Goal: Transaction & Acquisition: Purchase product/service

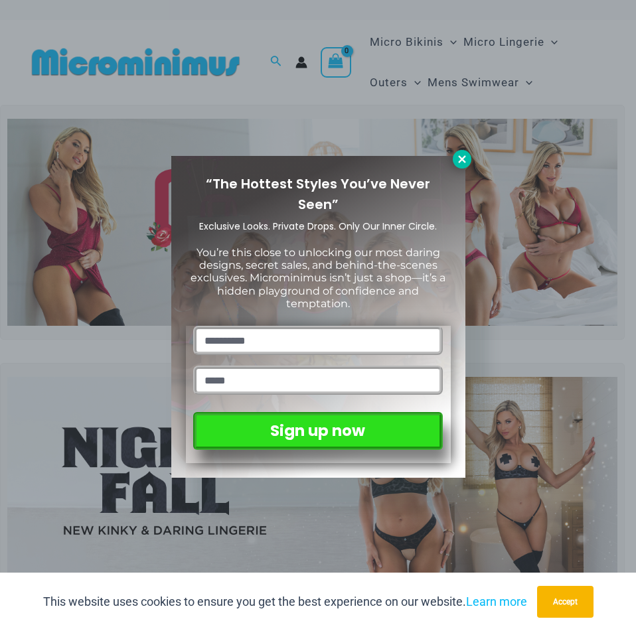
click at [459, 157] on icon at bounding box center [461, 158] width 7 height 7
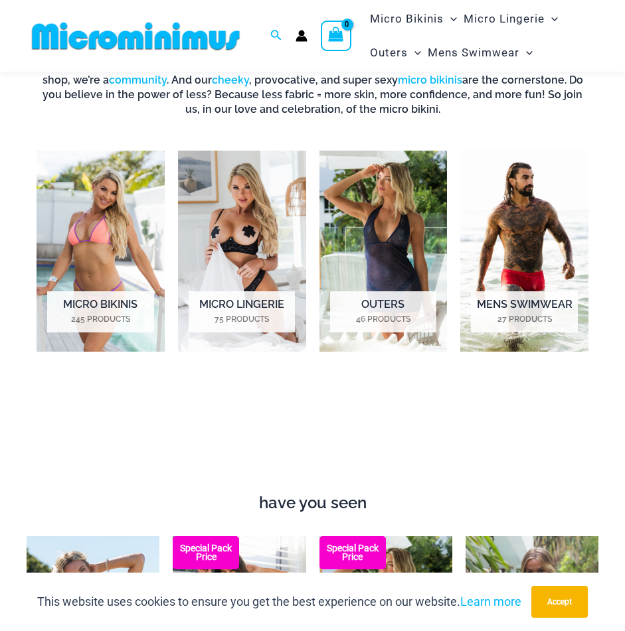
scroll to position [720, 0]
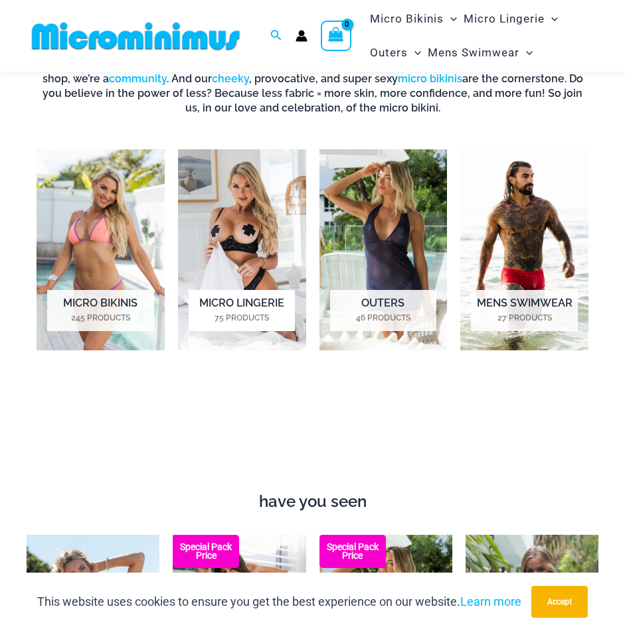
click at [254, 270] on img "Visit product category Micro Lingerie" at bounding box center [242, 250] width 128 height 202
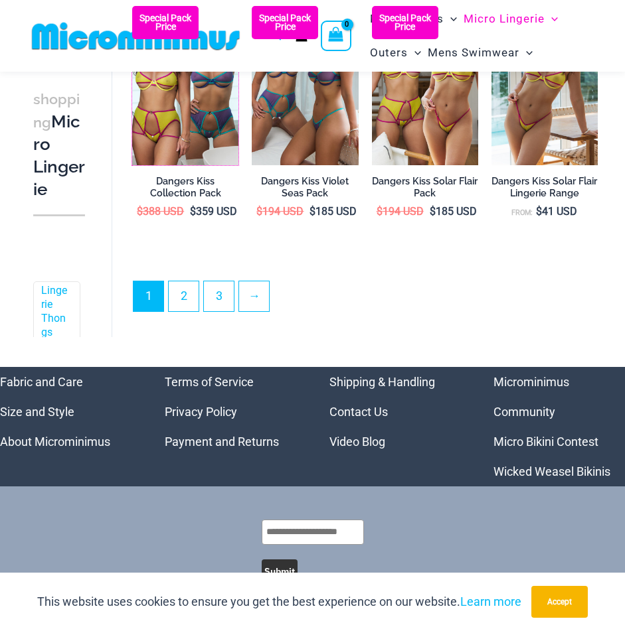
scroll to position [2377, 0]
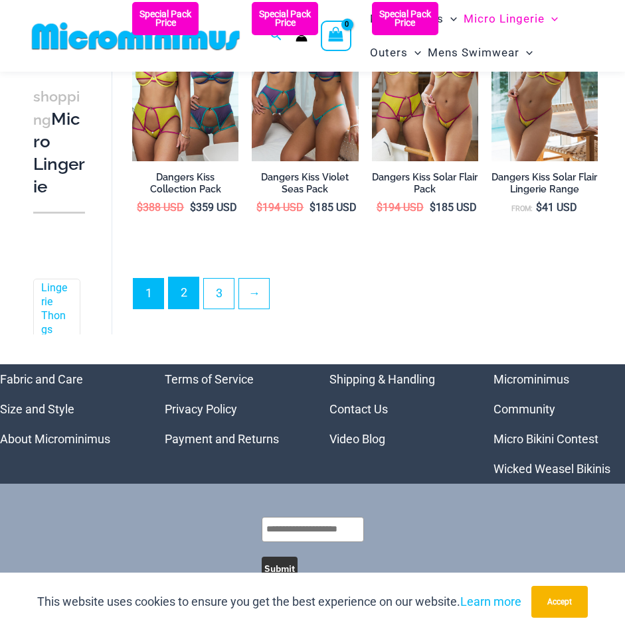
click at [189, 306] on link "2" at bounding box center [184, 292] width 30 height 31
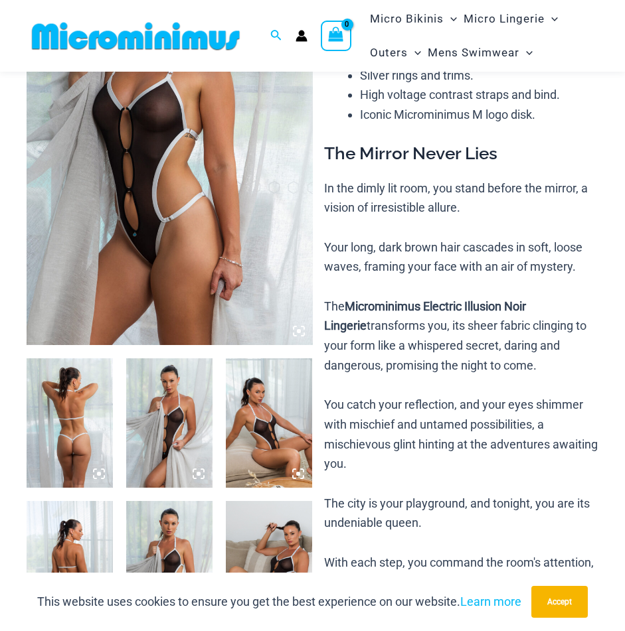
scroll to position [253, 0]
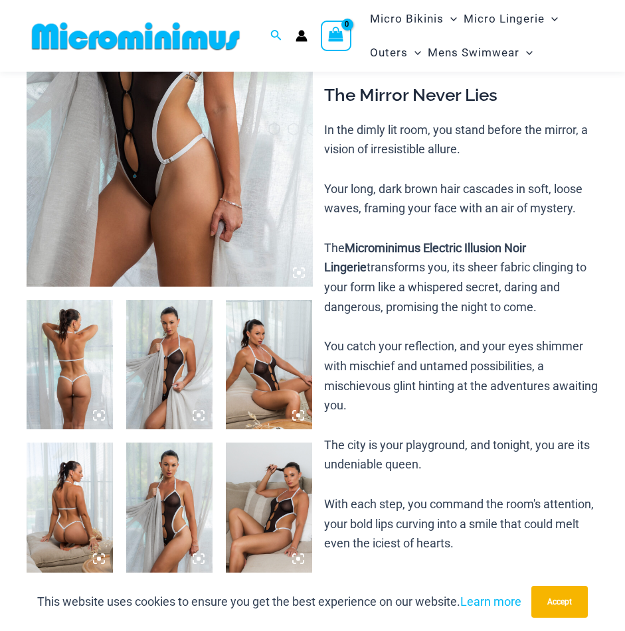
click at [182, 348] on img at bounding box center [169, 364] width 86 height 129
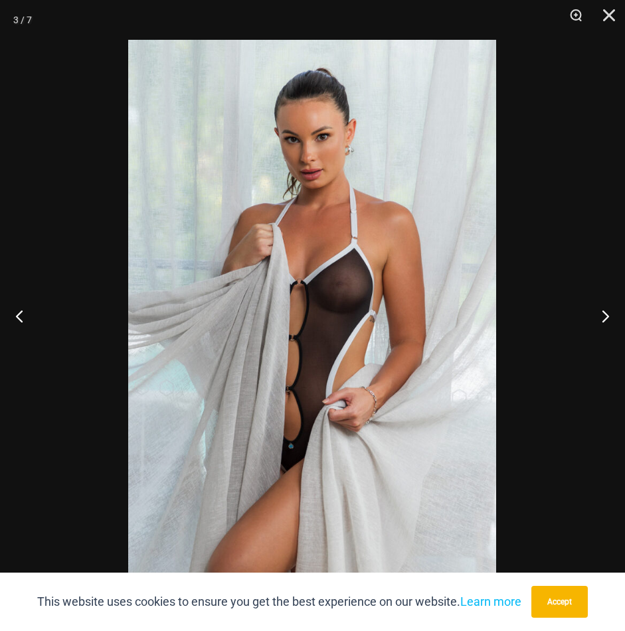
click at [330, 274] on img at bounding box center [312, 316] width 368 height 552
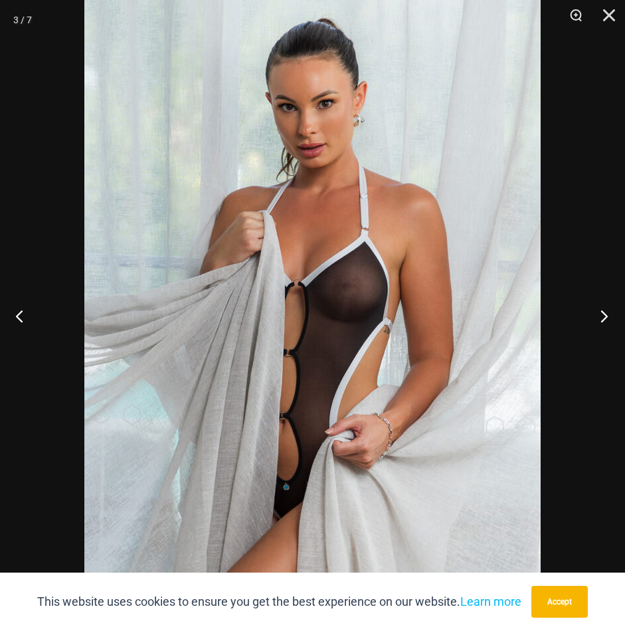
click at [600, 315] on button "Next" at bounding box center [600, 316] width 50 height 66
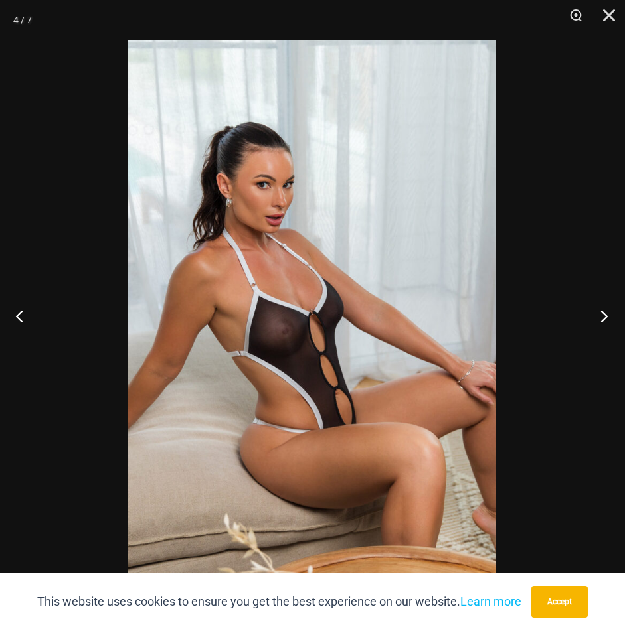
click at [595, 317] on button "Next" at bounding box center [600, 316] width 50 height 66
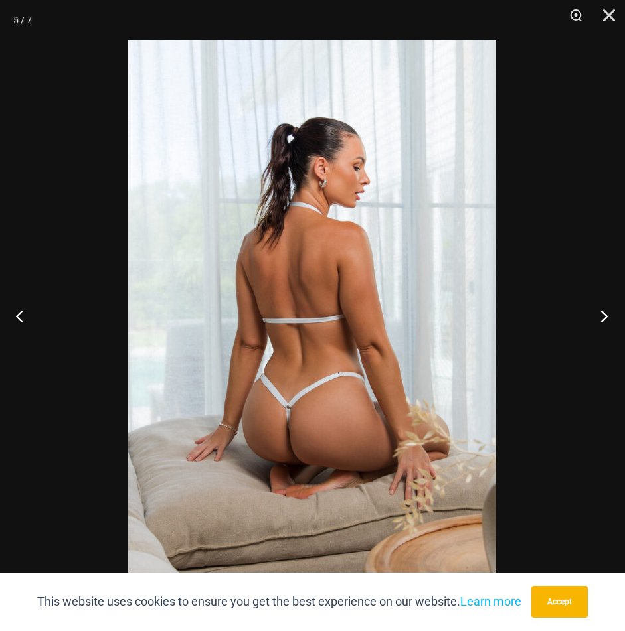
click at [595, 317] on button "Next" at bounding box center [600, 316] width 50 height 66
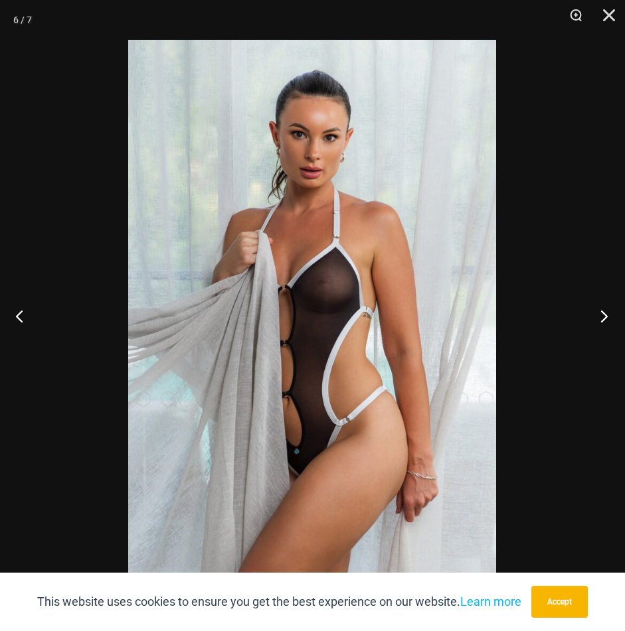
click at [595, 317] on button "Next" at bounding box center [600, 316] width 50 height 66
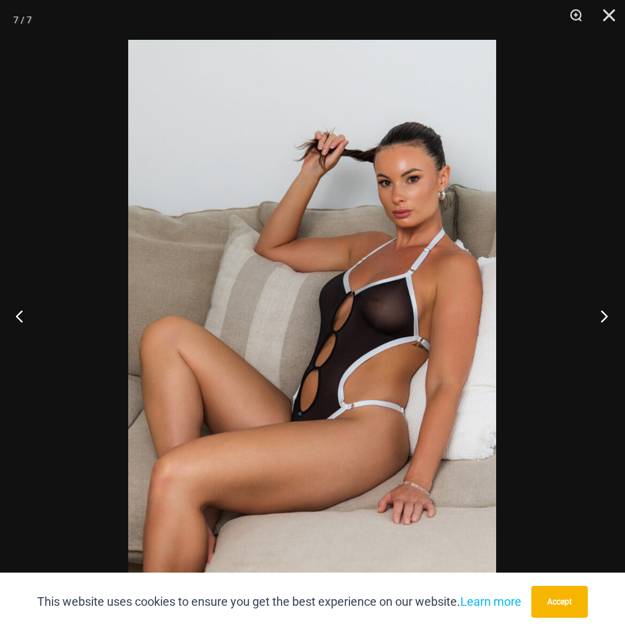
click at [595, 317] on button "Next" at bounding box center [600, 316] width 50 height 66
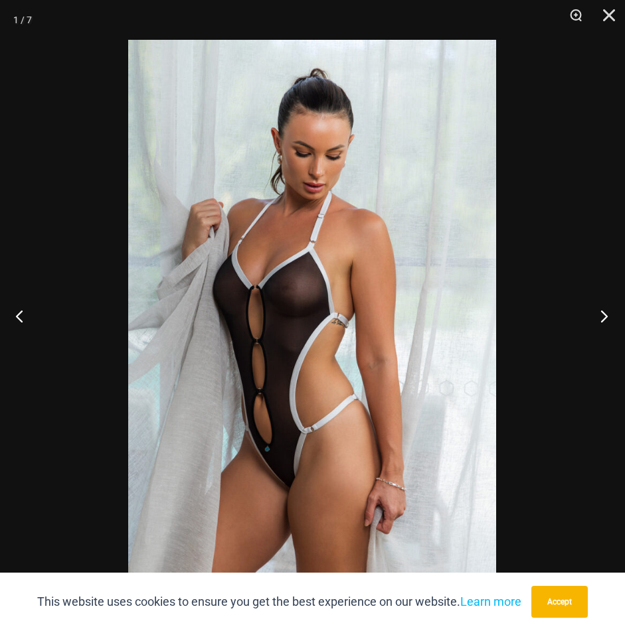
click at [593, 309] on button "Next" at bounding box center [600, 316] width 50 height 66
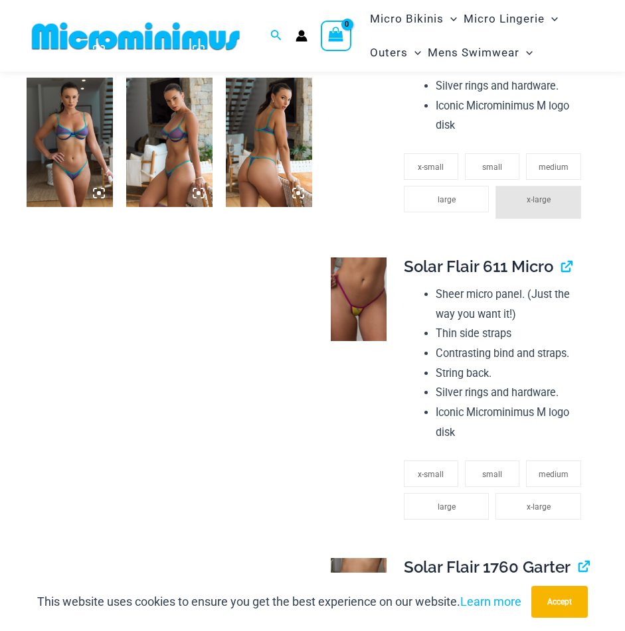
scroll to position [1048, 0]
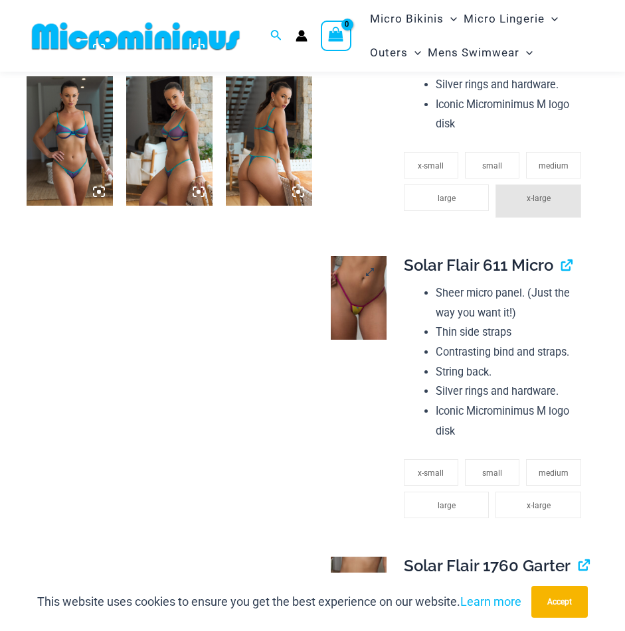
click at [366, 294] on img at bounding box center [359, 298] width 56 height 84
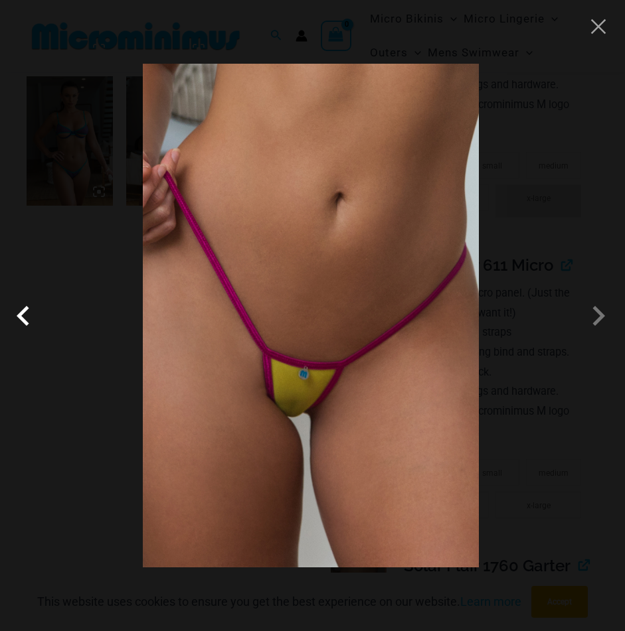
click at [33, 329] on span at bounding box center [27, 316] width 40 height 40
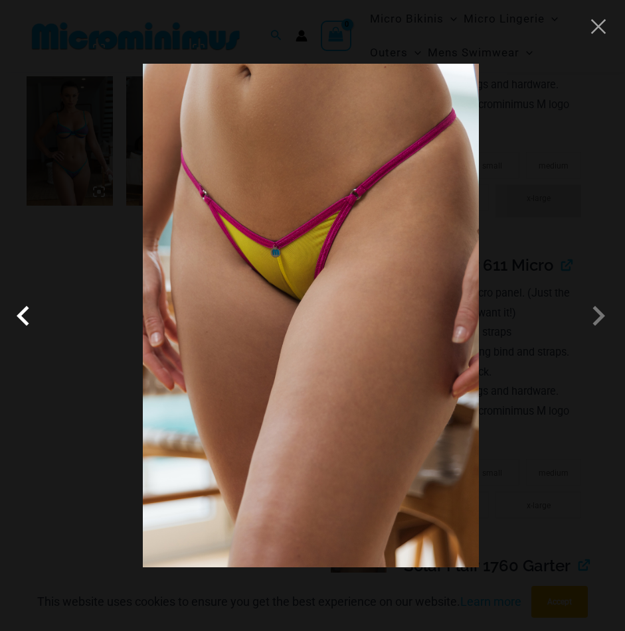
click at [19, 324] on span at bounding box center [27, 316] width 40 height 40
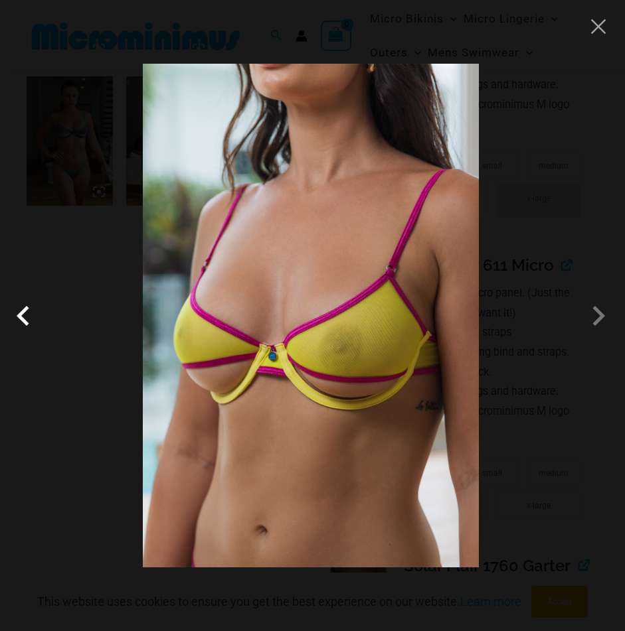
click at [22, 316] on span at bounding box center [27, 316] width 40 height 40
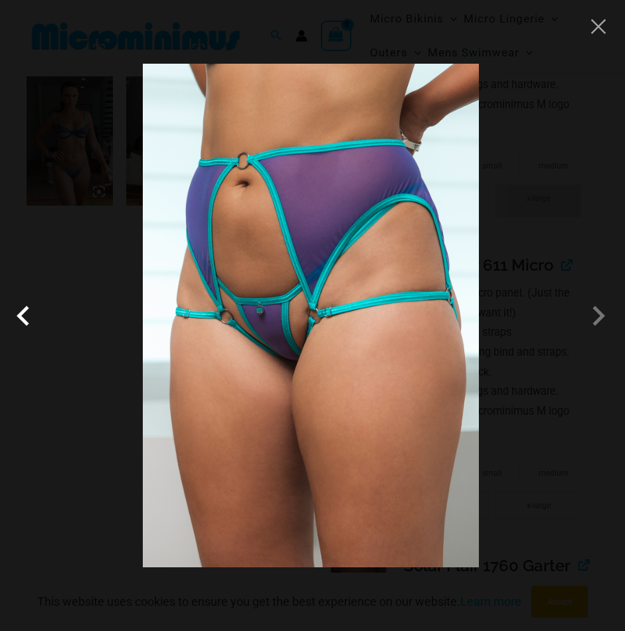
click at [22, 316] on span at bounding box center [27, 316] width 40 height 40
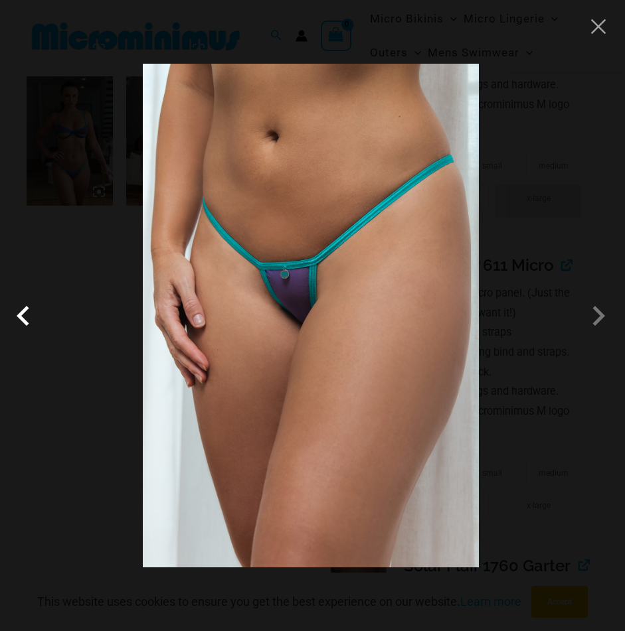
click at [22, 316] on span at bounding box center [27, 316] width 40 height 40
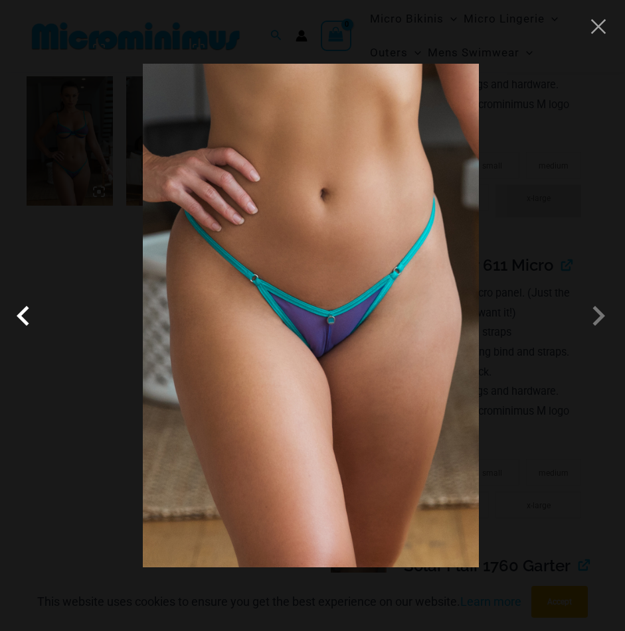
click at [23, 316] on span at bounding box center [27, 316] width 40 height 40
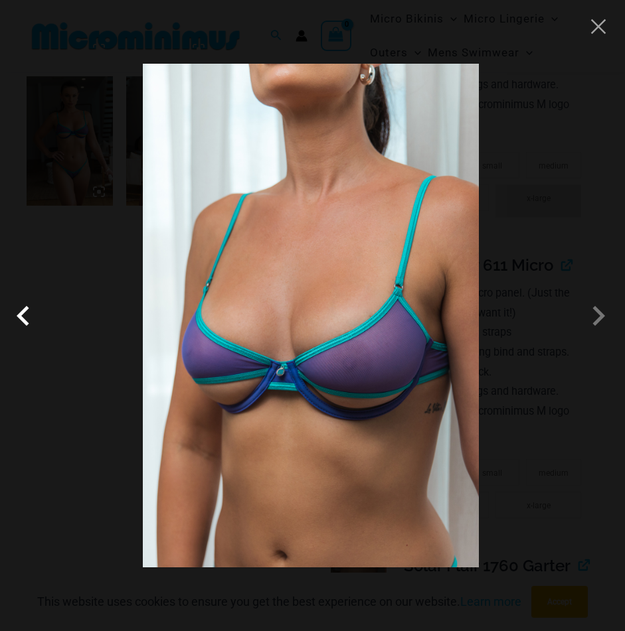
click at [23, 316] on span at bounding box center [27, 316] width 40 height 40
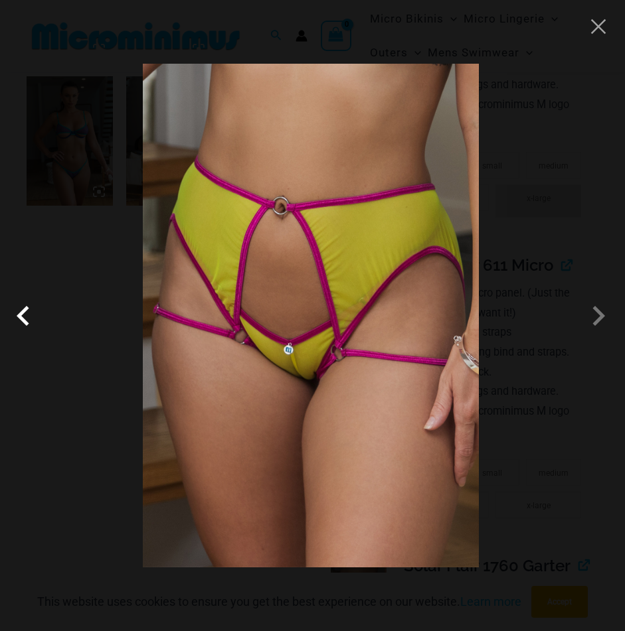
click at [23, 315] on span at bounding box center [27, 316] width 40 height 40
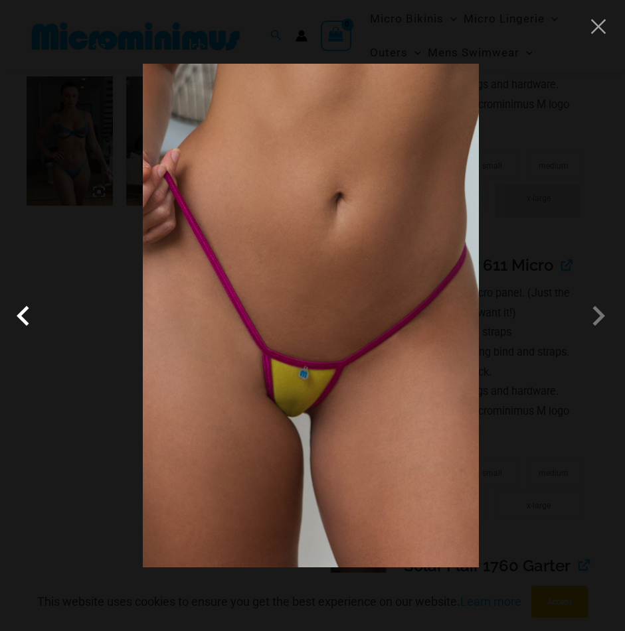
click at [23, 313] on span at bounding box center [27, 316] width 40 height 40
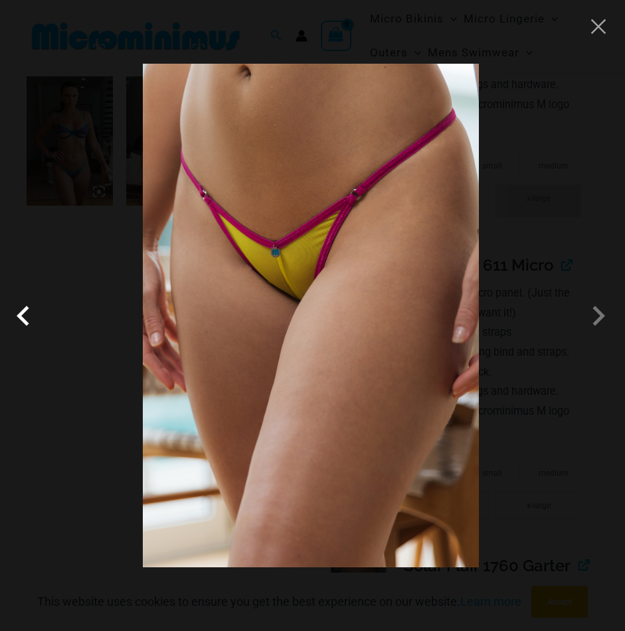
click at [23, 313] on span at bounding box center [27, 316] width 40 height 40
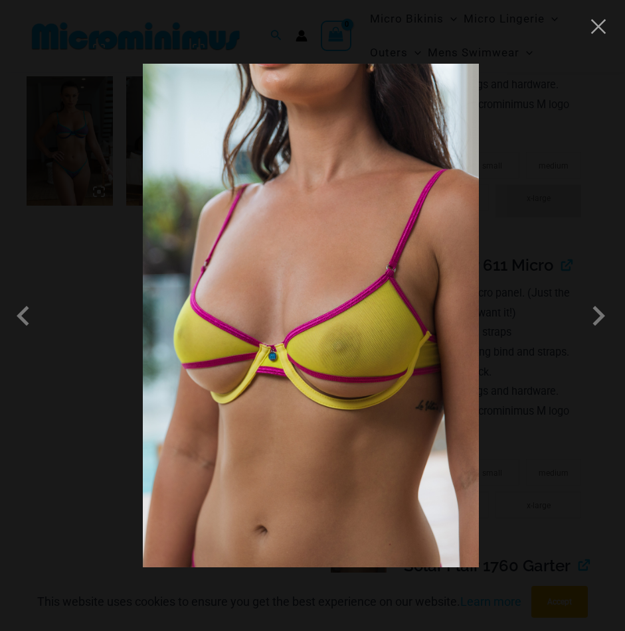
click at [73, 136] on div at bounding box center [312, 315] width 625 height 631
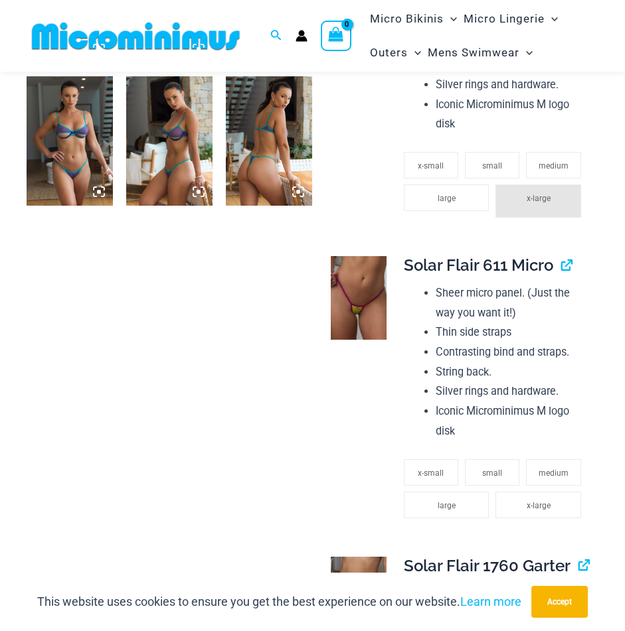
click at [77, 137] on img at bounding box center [70, 140] width 86 height 129
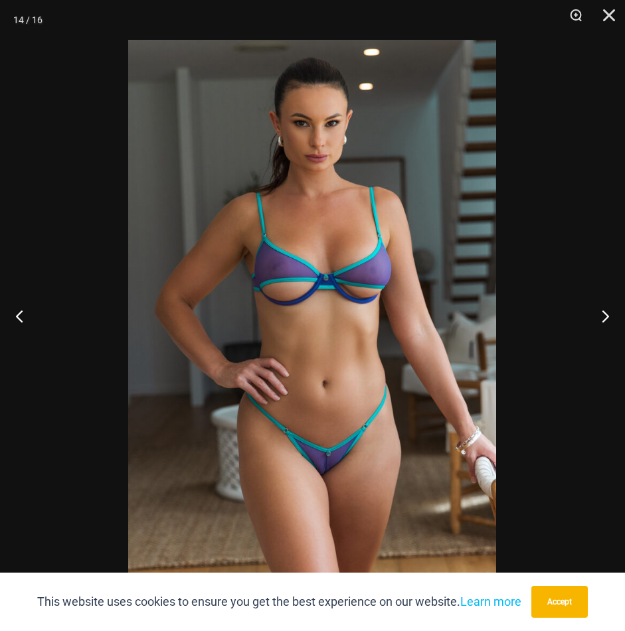
click at [326, 137] on img at bounding box center [312, 316] width 368 height 552
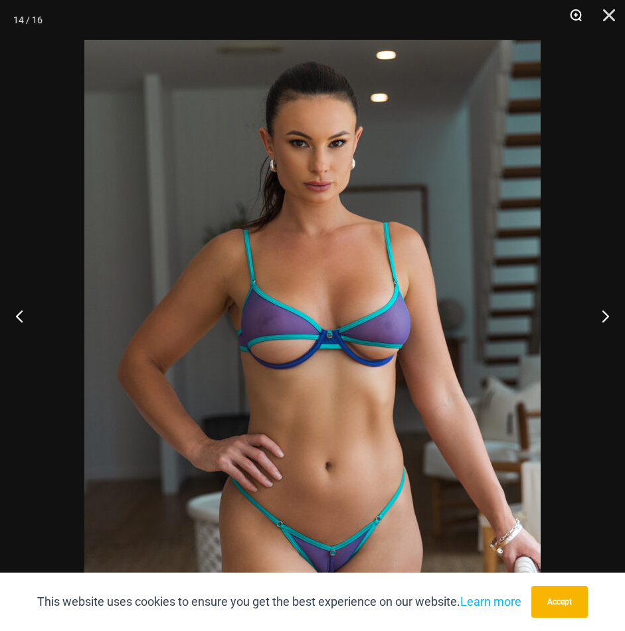
click at [574, 16] on button "Zoom" at bounding box center [570, 20] width 33 height 40
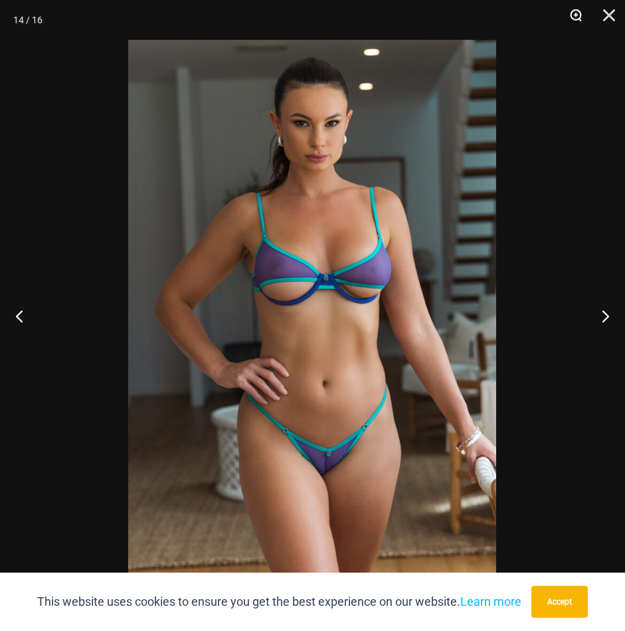
click at [574, 16] on button "Zoom" at bounding box center [570, 20] width 33 height 40
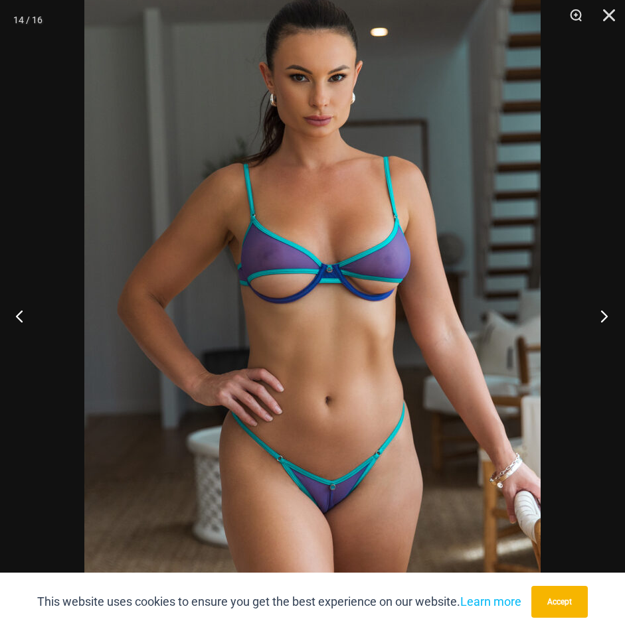
click at [605, 316] on button "Next" at bounding box center [600, 316] width 50 height 66
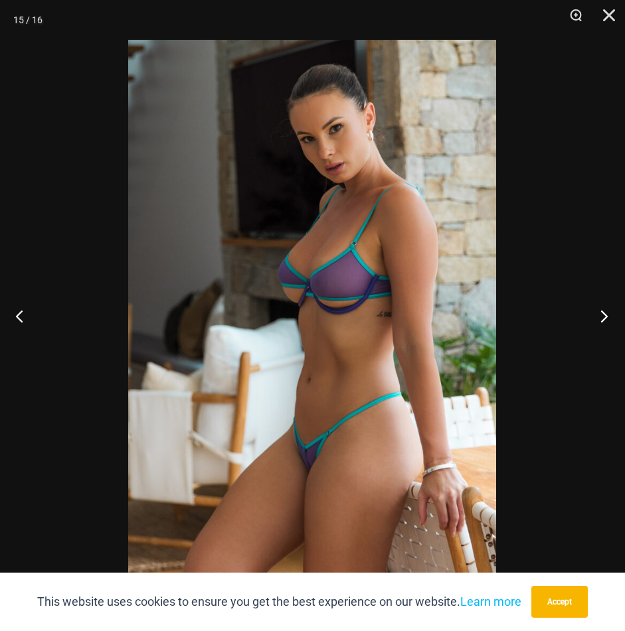
click at [605, 316] on button "Next" at bounding box center [600, 316] width 50 height 66
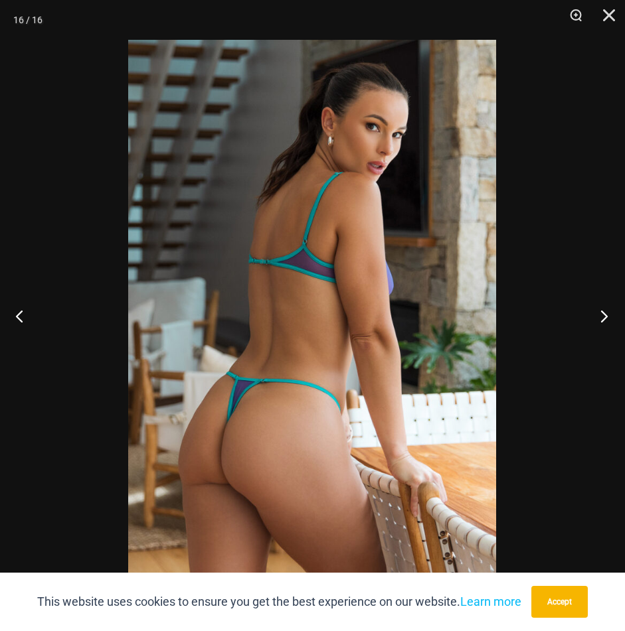
click at [605, 313] on button "Next" at bounding box center [600, 316] width 50 height 66
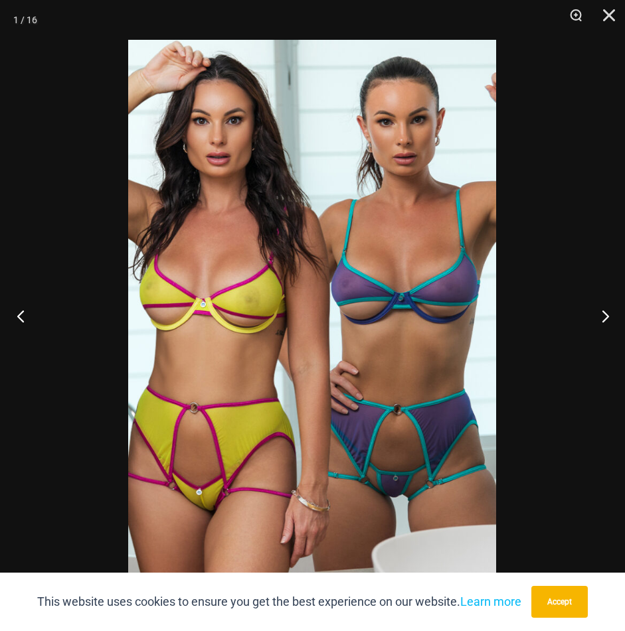
click at [19, 305] on button "Previous" at bounding box center [25, 316] width 50 height 66
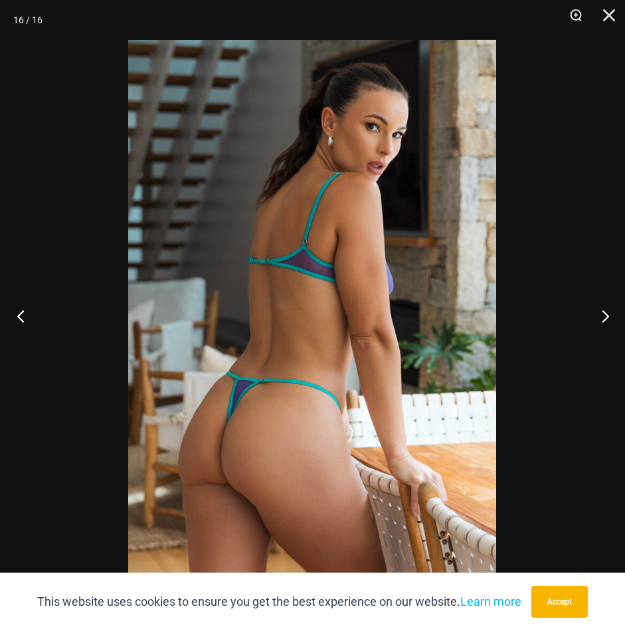
click at [19, 306] on button "Previous" at bounding box center [25, 316] width 50 height 66
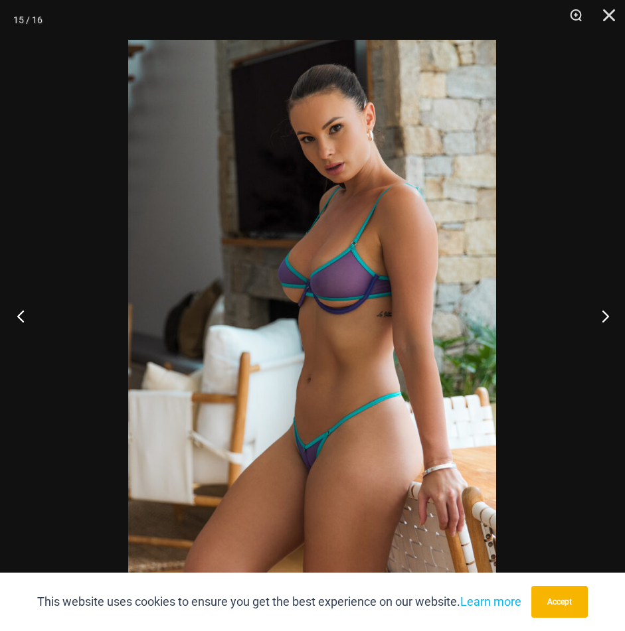
click at [19, 306] on button "Previous" at bounding box center [25, 316] width 50 height 66
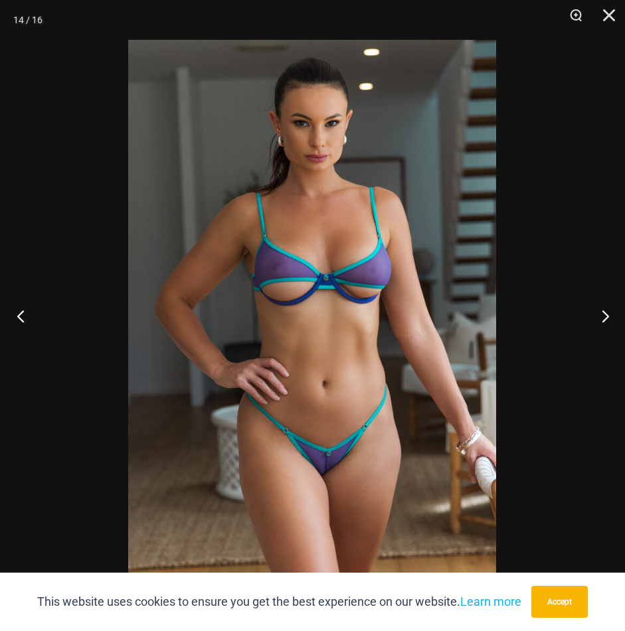
click at [19, 306] on button "Previous" at bounding box center [25, 316] width 50 height 66
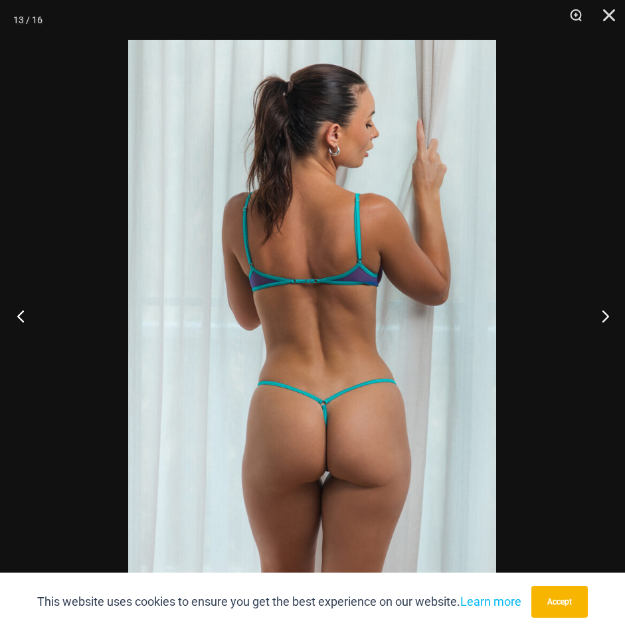
click at [19, 306] on button "Previous" at bounding box center [25, 316] width 50 height 66
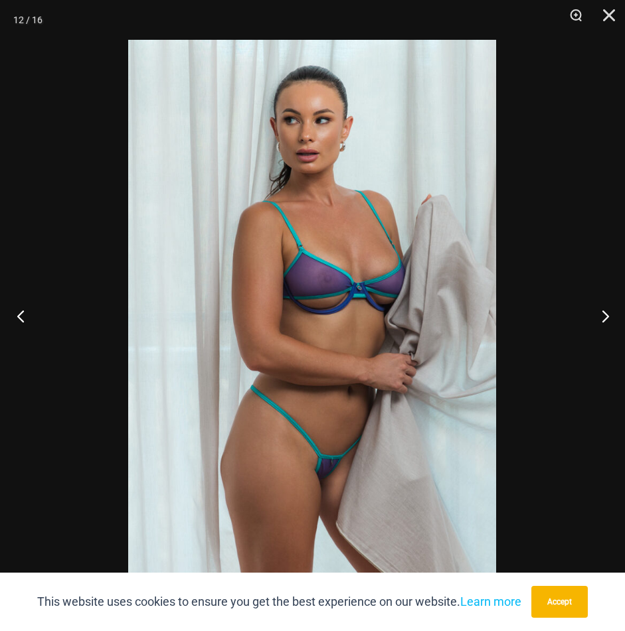
click at [19, 306] on button "Previous" at bounding box center [25, 316] width 50 height 66
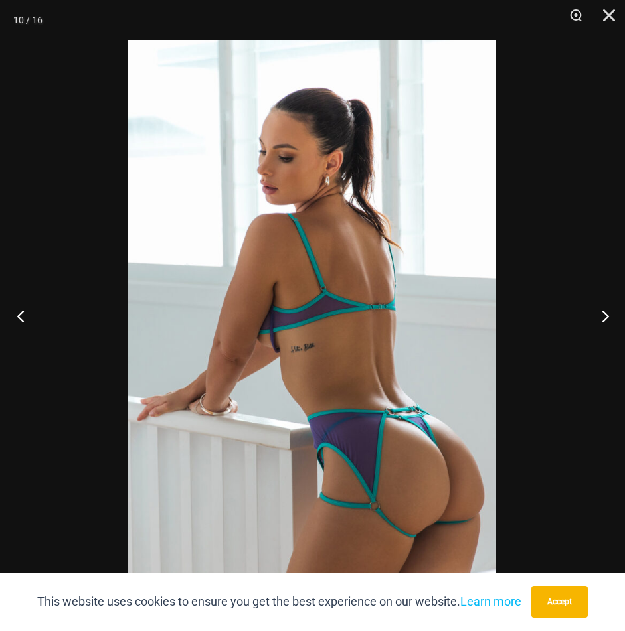
click at [19, 306] on button "Previous" at bounding box center [25, 316] width 50 height 66
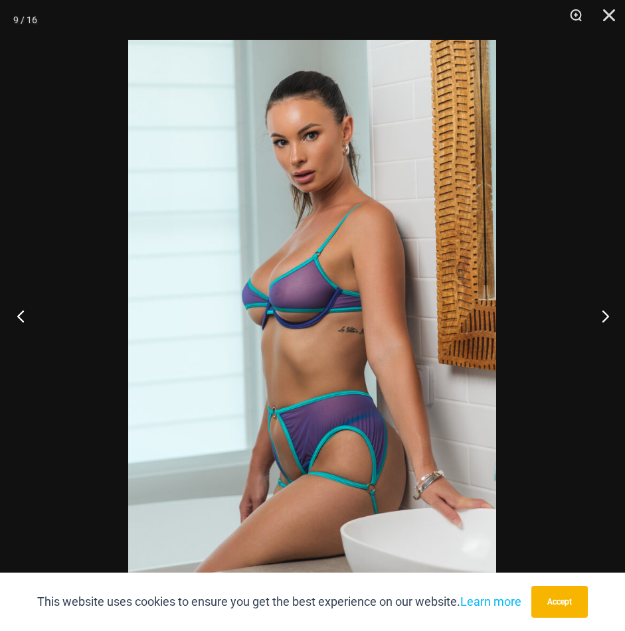
click at [19, 306] on button "Previous" at bounding box center [25, 316] width 50 height 66
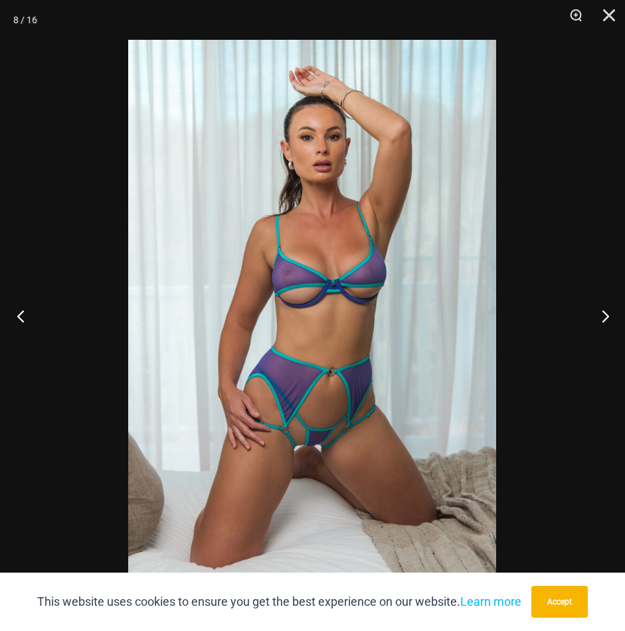
click at [19, 306] on button "Previous" at bounding box center [25, 316] width 50 height 66
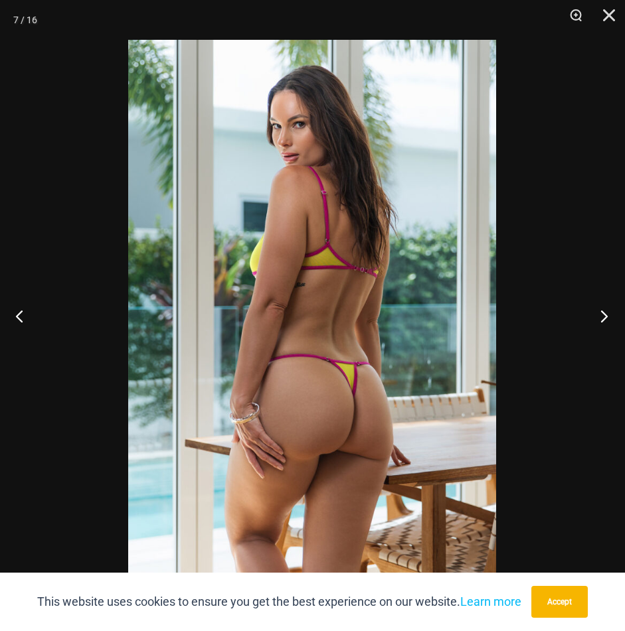
click at [613, 317] on button "Next" at bounding box center [600, 316] width 50 height 66
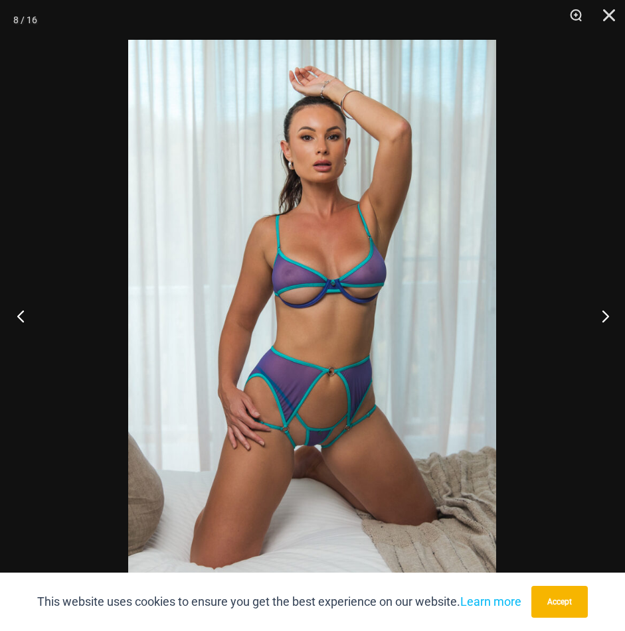
click at [37, 329] on button "Previous" at bounding box center [25, 316] width 50 height 66
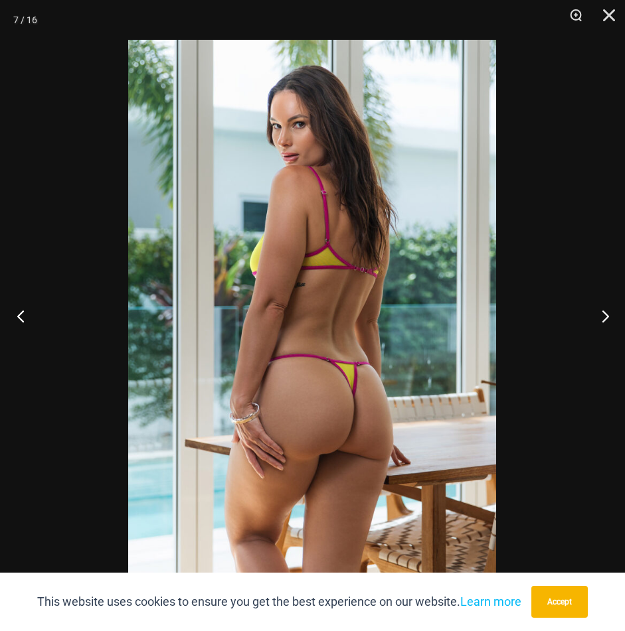
click at [37, 329] on button "Previous" at bounding box center [25, 316] width 50 height 66
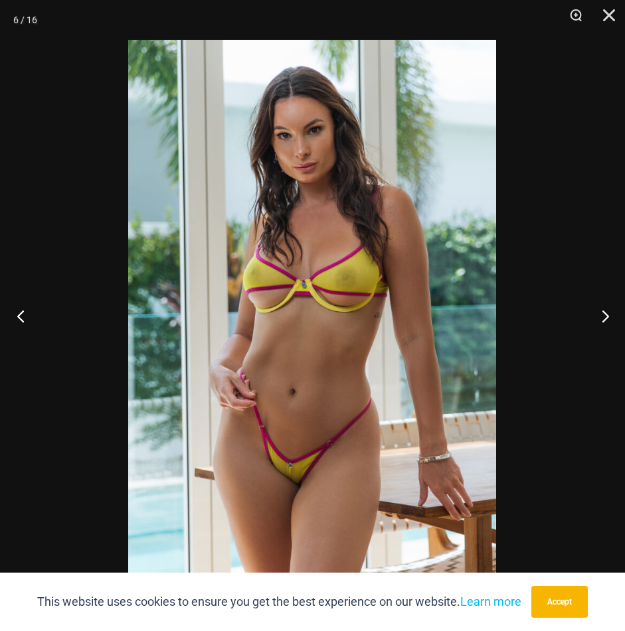
click at [37, 329] on button "Previous" at bounding box center [25, 316] width 50 height 66
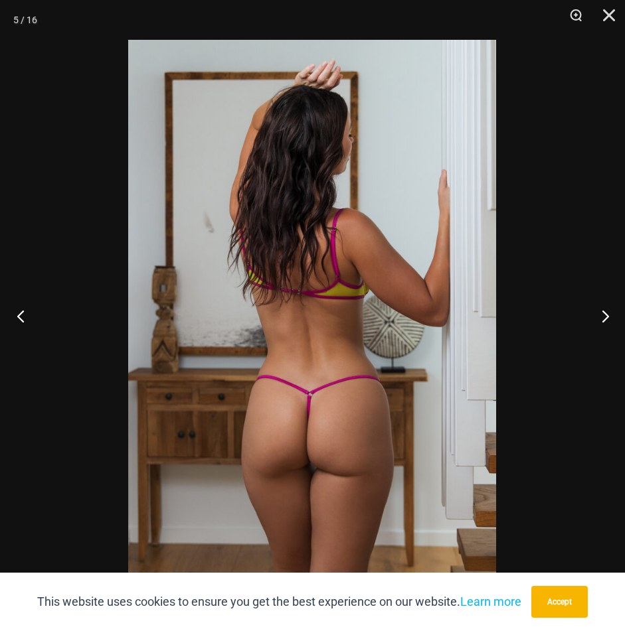
click at [37, 329] on button "Previous" at bounding box center [25, 316] width 50 height 66
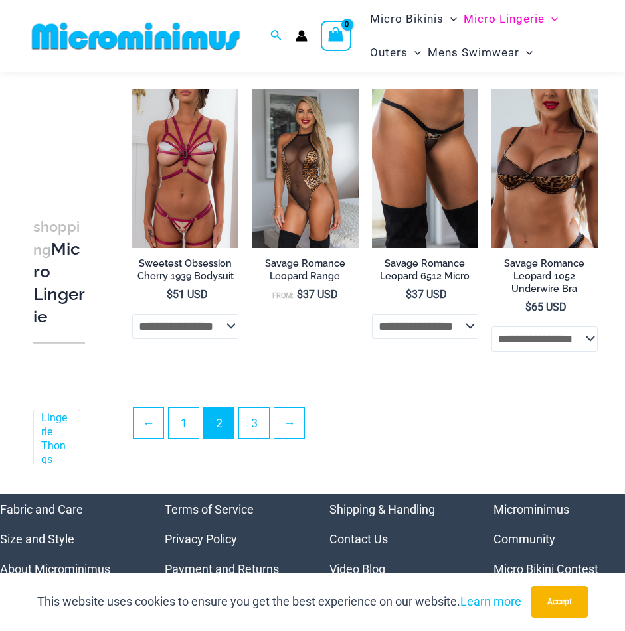
scroll to position [2177, 0]
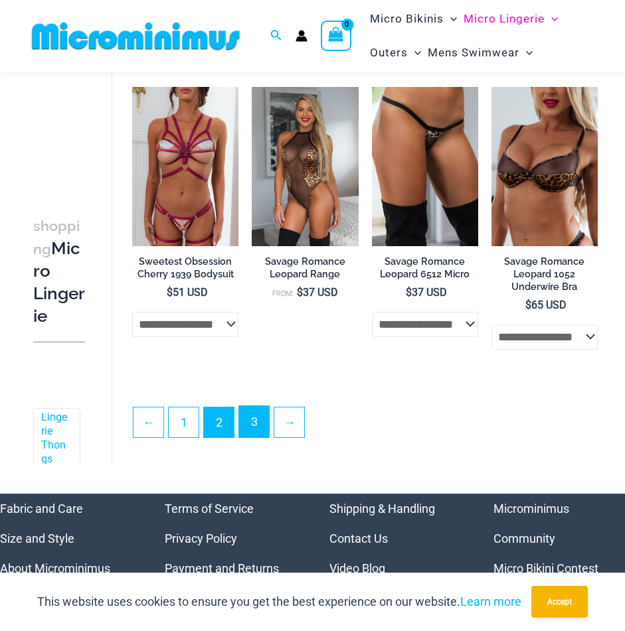
click at [262, 428] on link "3" at bounding box center [254, 421] width 30 height 31
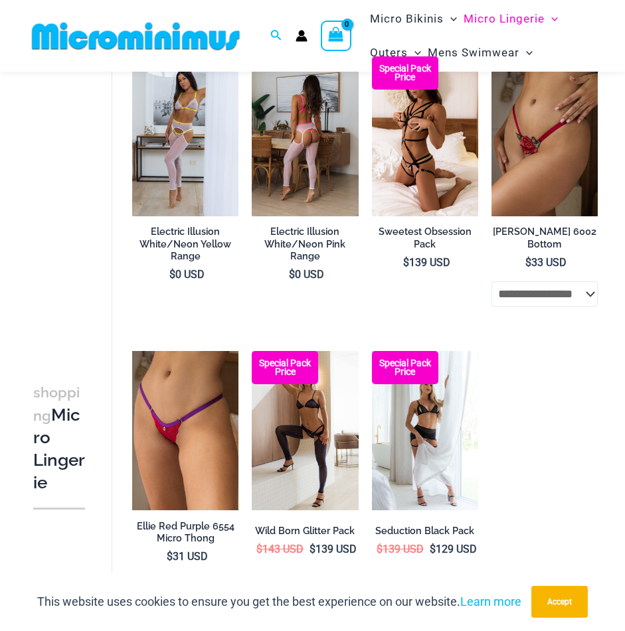
scroll to position [322, 0]
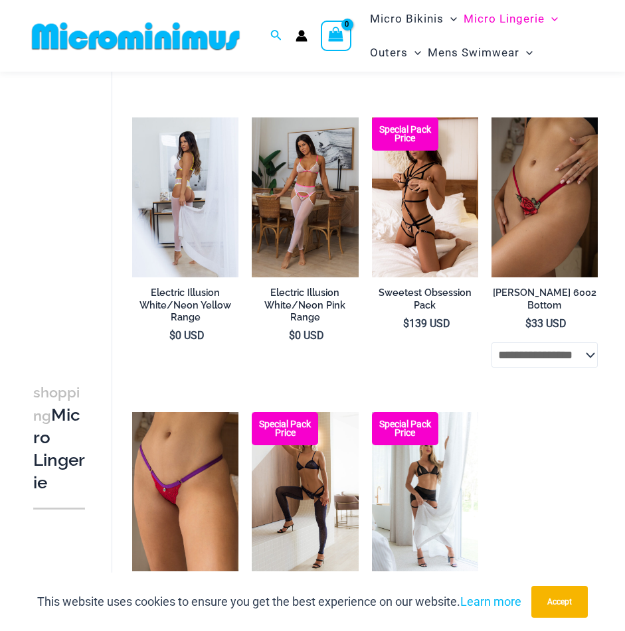
click at [173, 210] on img at bounding box center [185, 196] width 106 height 159
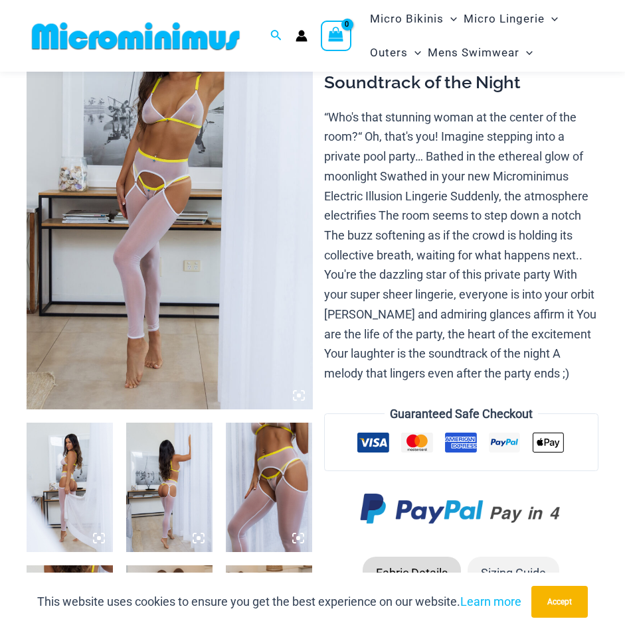
scroll to position [188, 0]
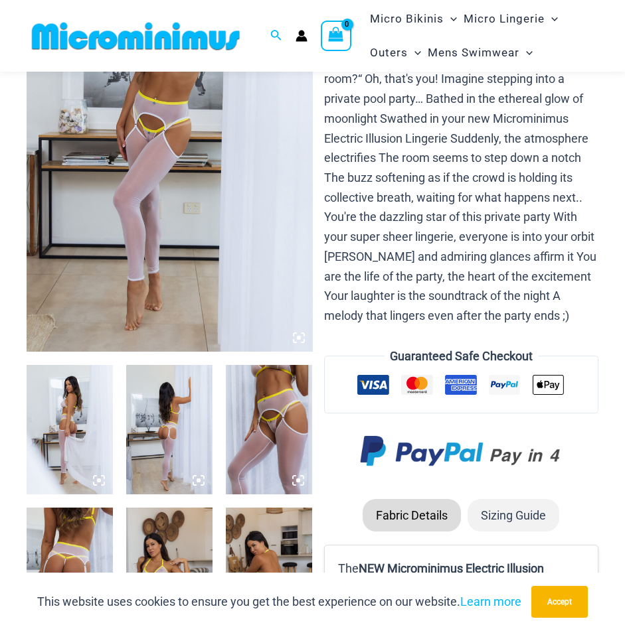
click at [267, 381] on img at bounding box center [269, 429] width 86 height 129
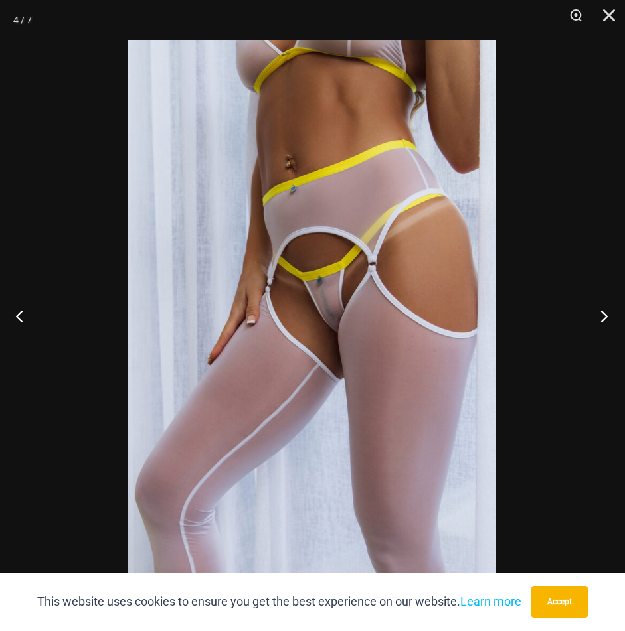
click at [605, 313] on button "Next" at bounding box center [600, 316] width 50 height 66
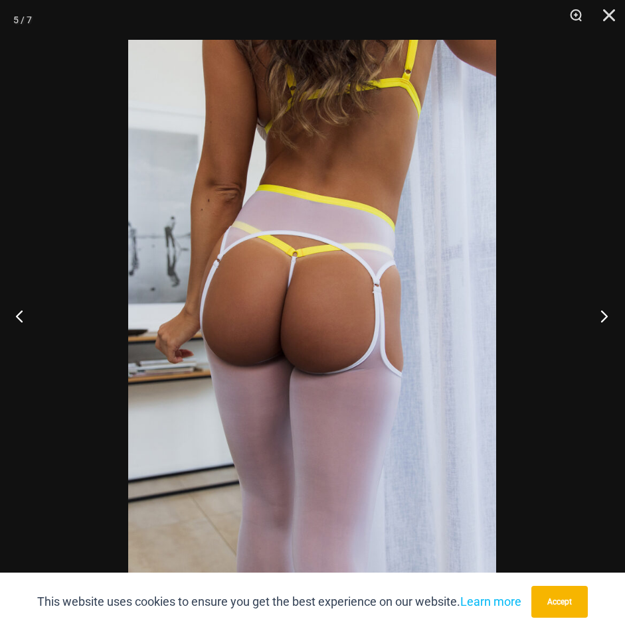
click at [605, 313] on button "Next" at bounding box center [600, 316] width 50 height 66
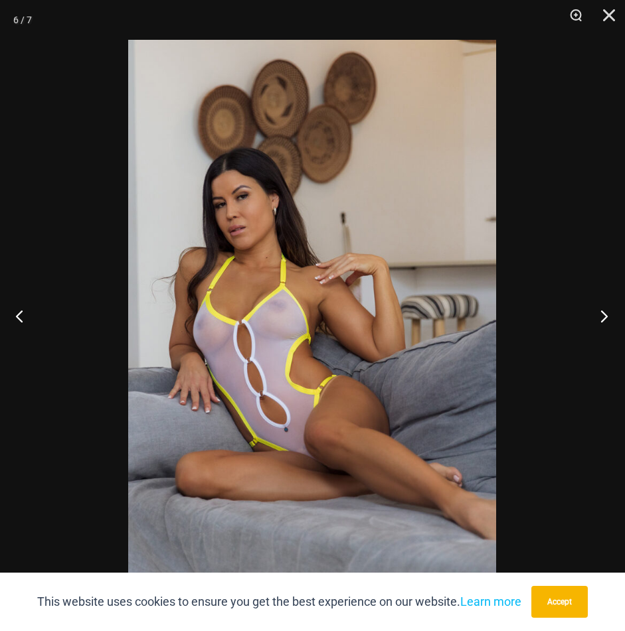
click at [605, 313] on button "Next" at bounding box center [600, 316] width 50 height 66
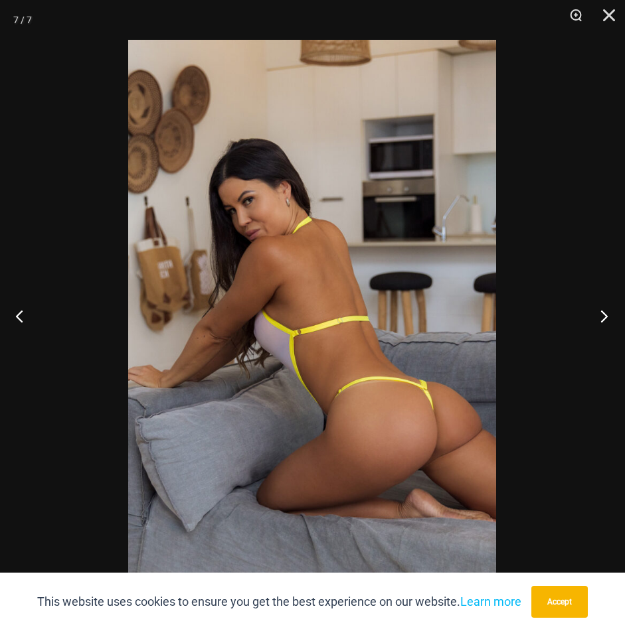
click at [605, 313] on button "Next" at bounding box center [600, 316] width 50 height 66
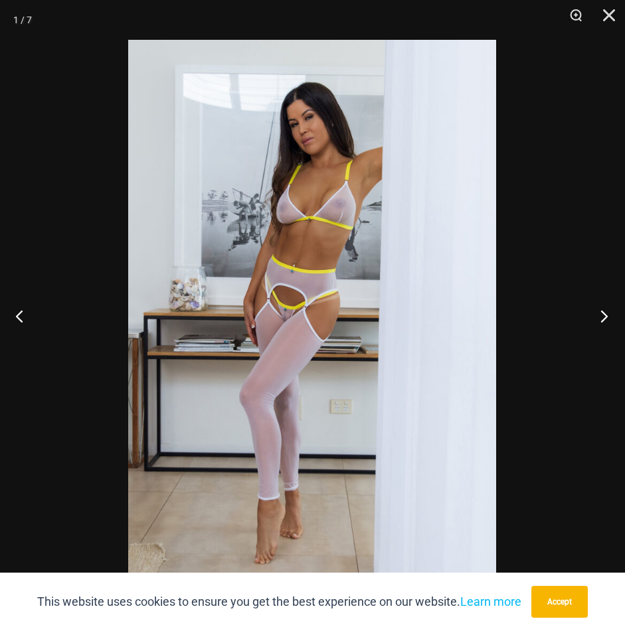
click at [605, 313] on button "Next" at bounding box center [600, 316] width 50 height 66
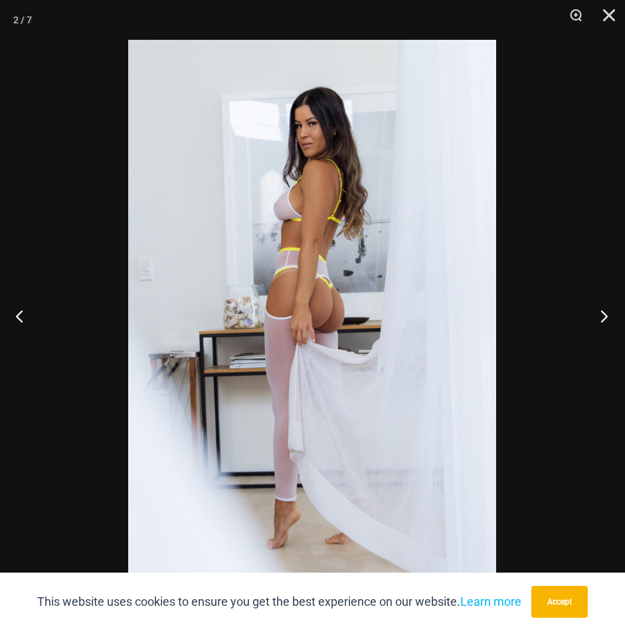
click at [605, 313] on button "Next" at bounding box center [600, 316] width 50 height 66
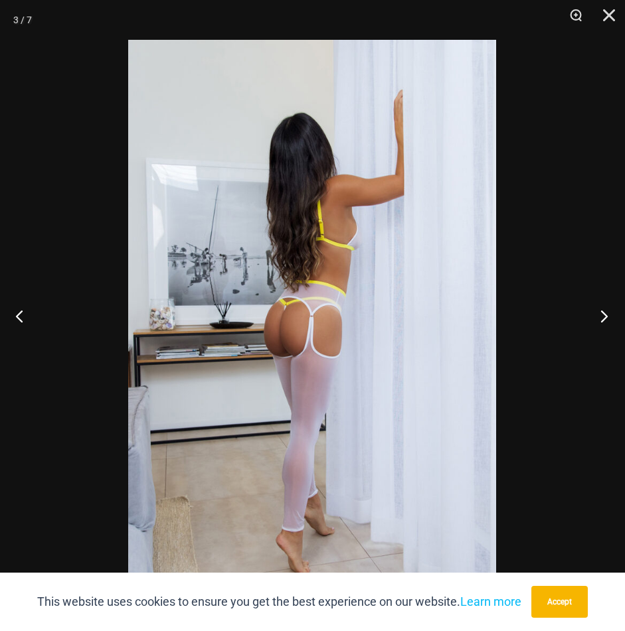
click at [605, 313] on button "Next" at bounding box center [600, 316] width 50 height 66
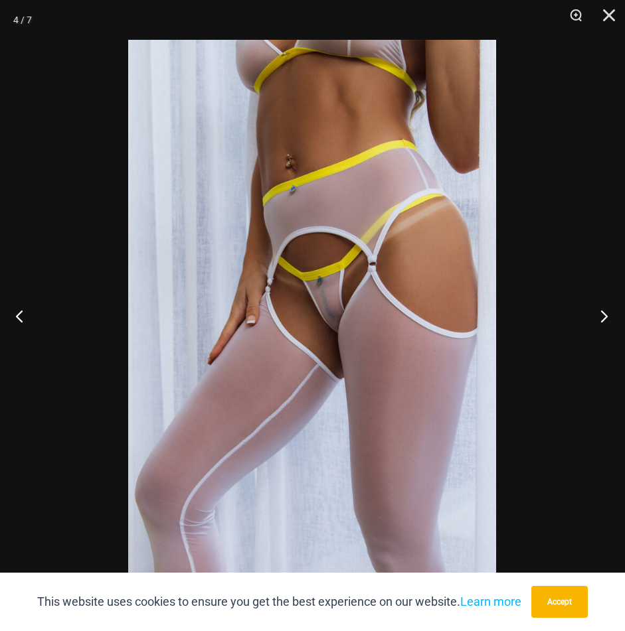
click at [605, 313] on button "Next" at bounding box center [600, 316] width 50 height 66
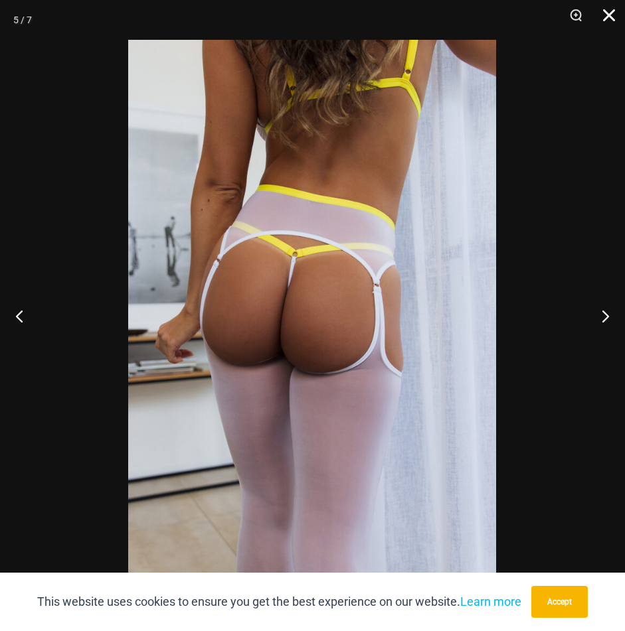
click at [601, 15] on button "Close" at bounding box center [603, 20] width 33 height 40
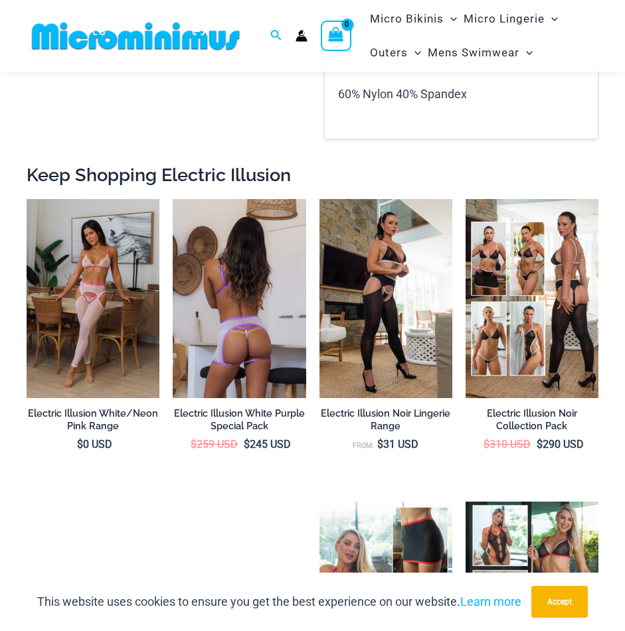
scroll to position [785, 0]
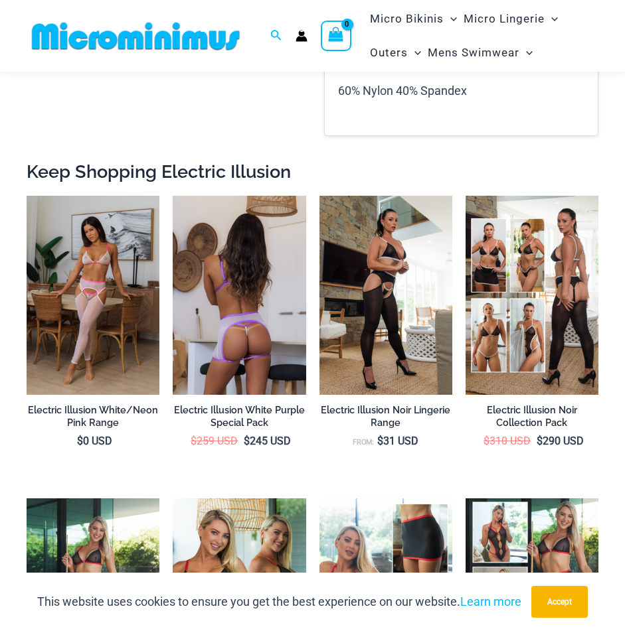
click at [258, 274] on img at bounding box center [239, 295] width 133 height 199
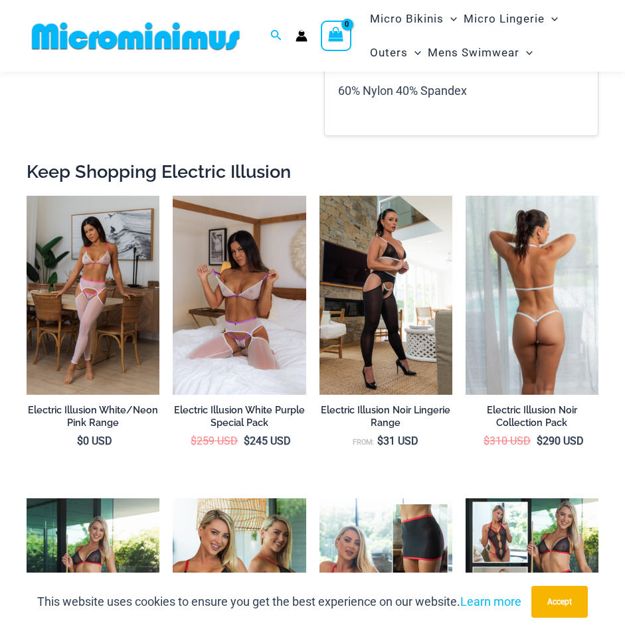
click at [488, 318] on img at bounding box center [531, 295] width 133 height 199
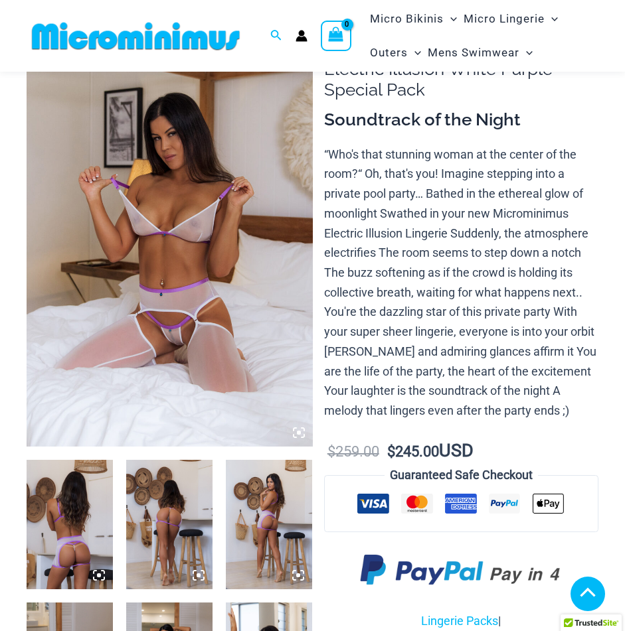
scroll to position [461, 0]
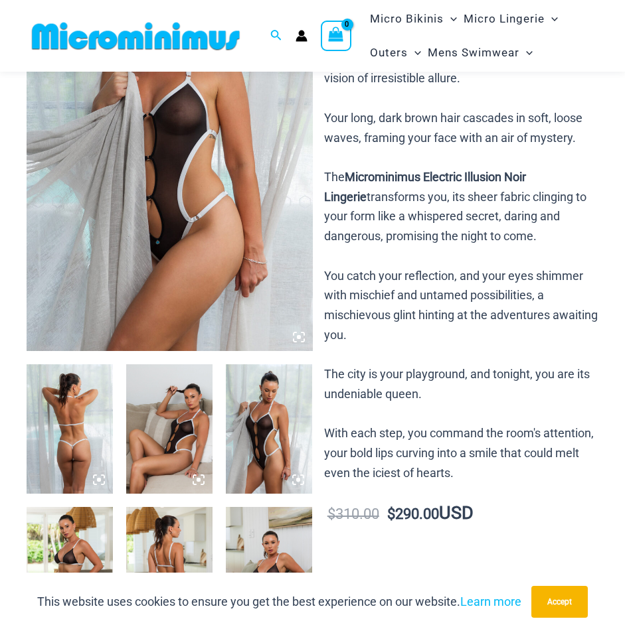
scroll to position [56, 0]
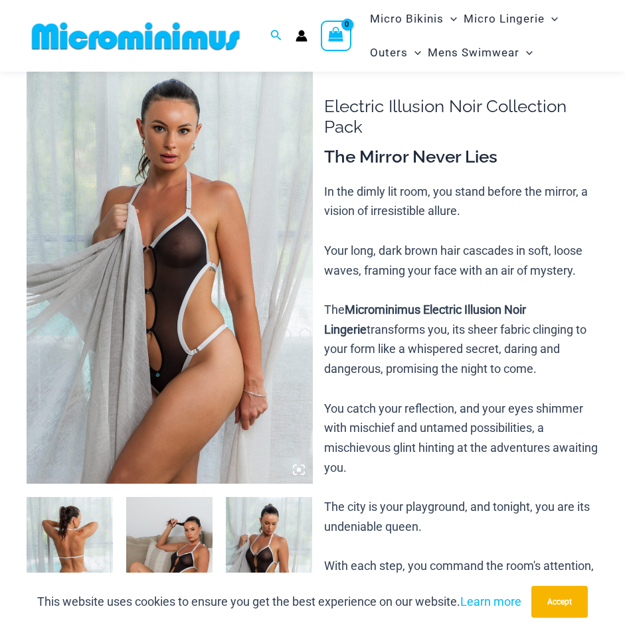
click at [189, 272] on img at bounding box center [170, 269] width 286 height 429
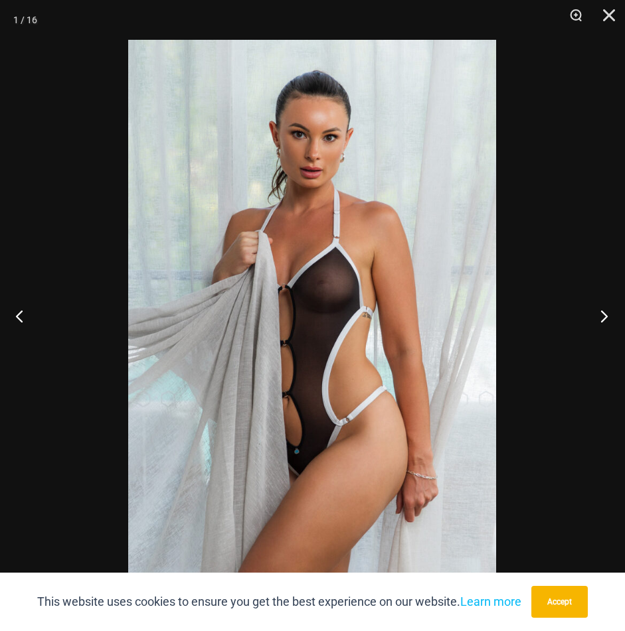
click at [584, 318] on button "Next" at bounding box center [600, 316] width 50 height 66
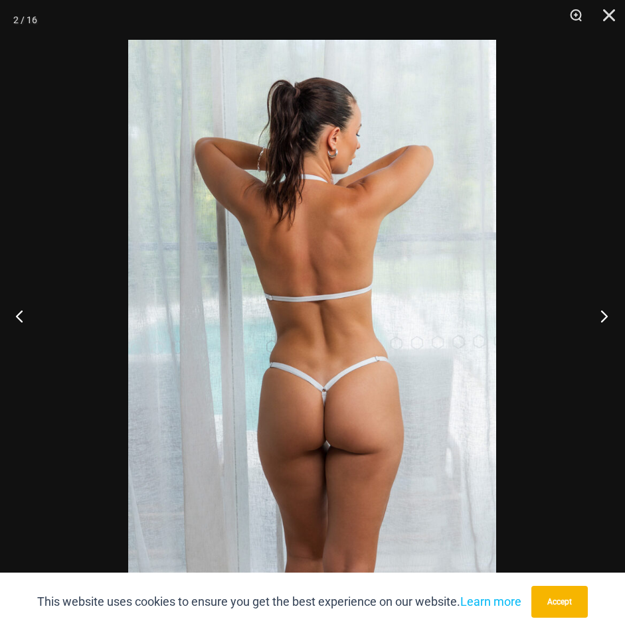
click at [584, 318] on button "Next" at bounding box center [600, 316] width 50 height 66
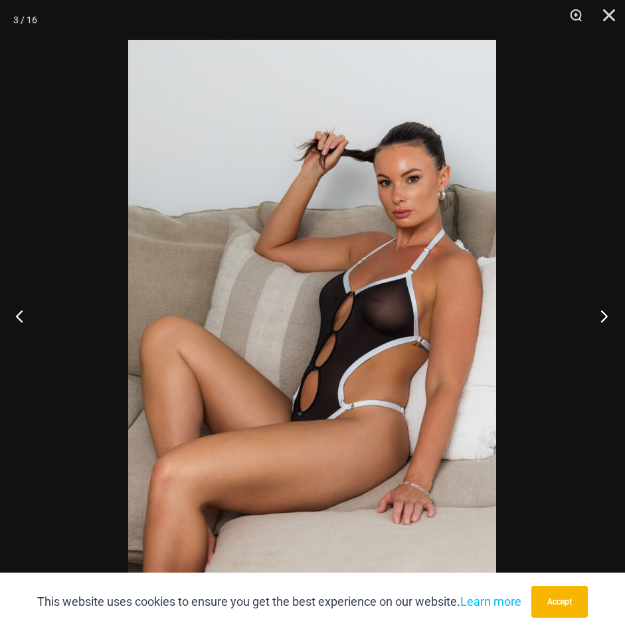
click at [584, 318] on button "Next" at bounding box center [600, 316] width 50 height 66
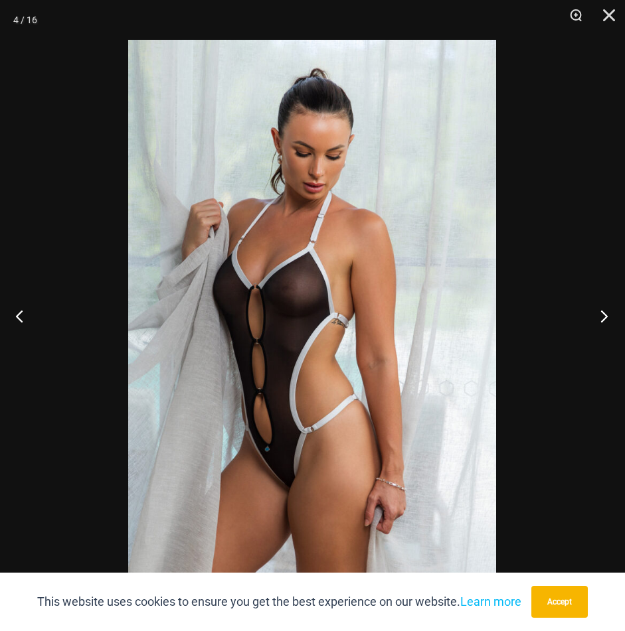
click at [584, 318] on button "Next" at bounding box center [600, 316] width 50 height 66
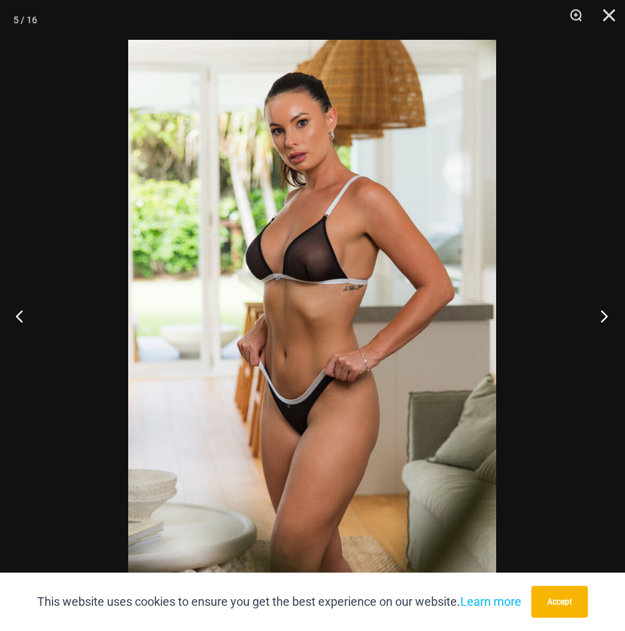
click at [584, 318] on button "Next" at bounding box center [600, 316] width 50 height 66
